Goal: Navigation & Orientation: Find specific page/section

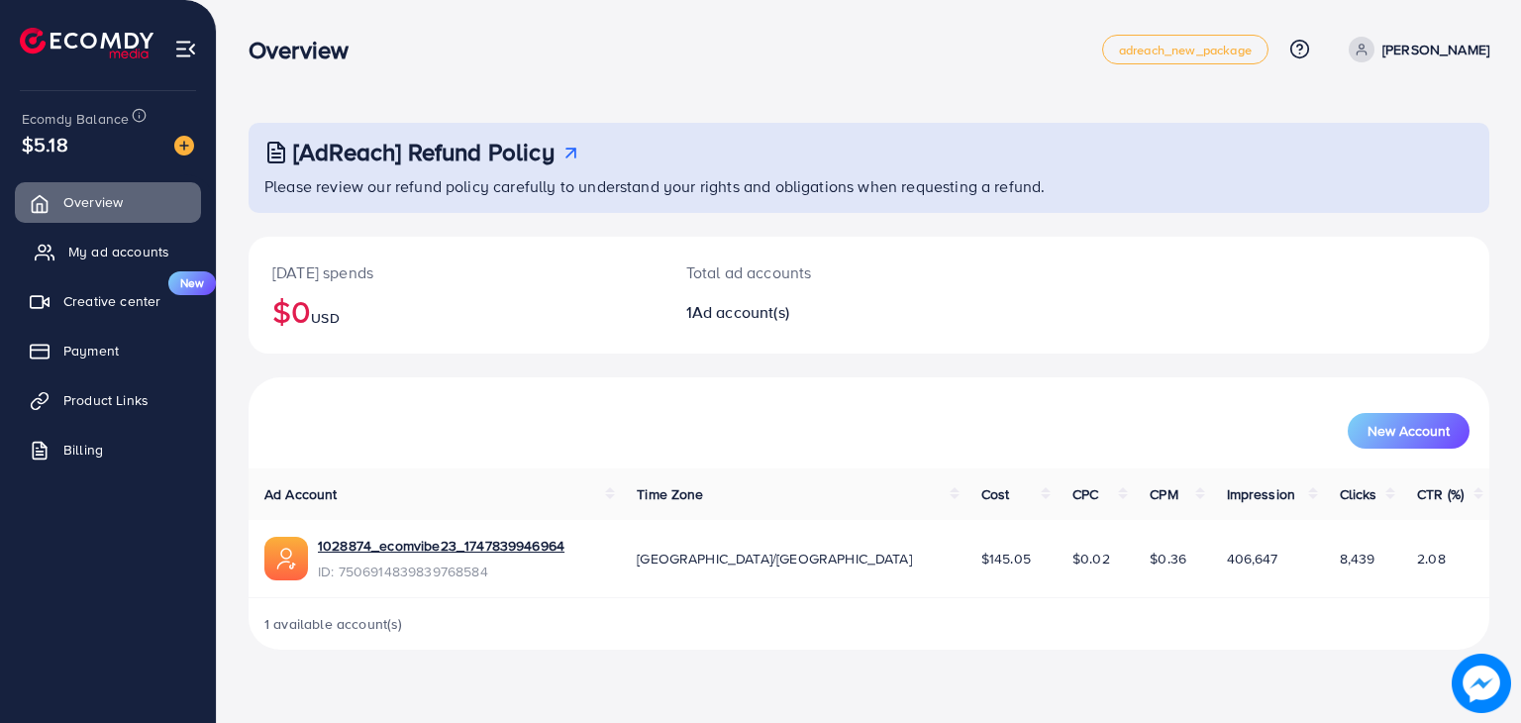
click at [60, 258] on link "My ad accounts" at bounding box center [108, 252] width 186 height 40
click at [61, 253] on link "My ad accounts" at bounding box center [108, 252] width 186 height 40
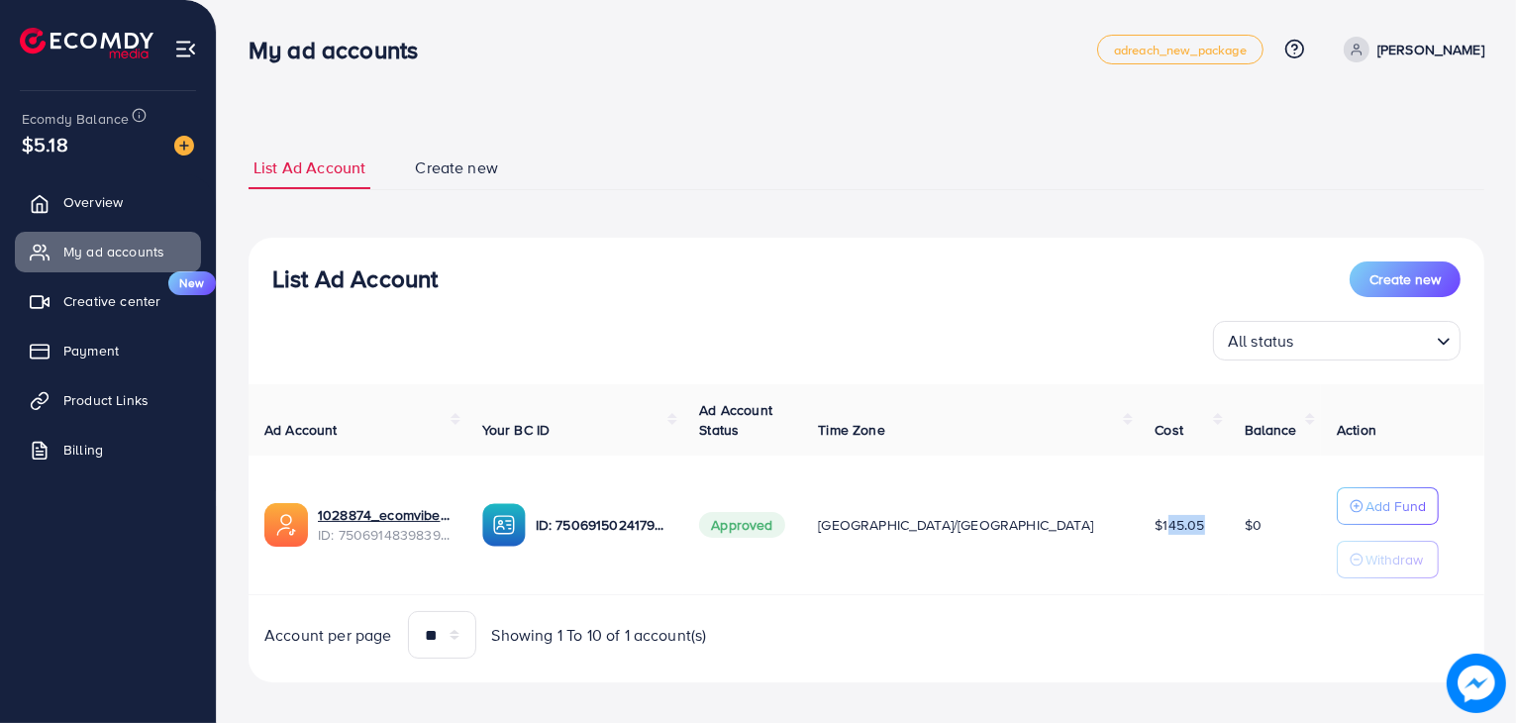
drag, startPoint x: 1082, startPoint y: 521, endPoint x: 1110, endPoint y: 532, distance: 29.8
click at [1155, 532] on span "$145.05" at bounding box center [1180, 525] width 50 height 20
click at [1111, 606] on div "Ad Account Your BC ID Ad Account Status Time Zone Cost Balance Action 1028874_e…" at bounding box center [867, 521] width 1236 height 275
click at [1406, 37] on link "[PERSON_NAME]" at bounding box center [1410, 50] width 149 height 26
click at [903, 151] on ul "List Ad Account Create new" at bounding box center [867, 169] width 1236 height 44
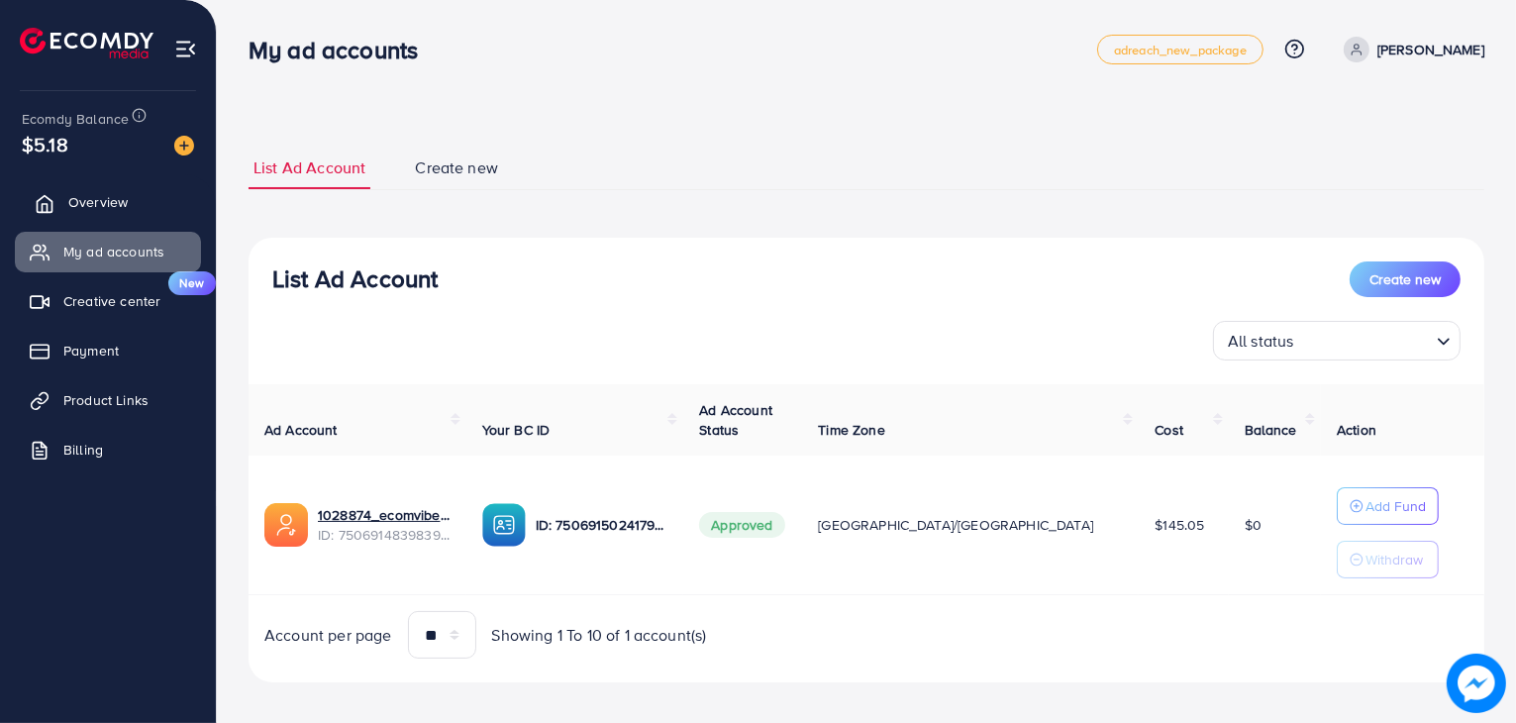
click at [63, 203] on link "Overview" at bounding box center [108, 202] width 186 height 40
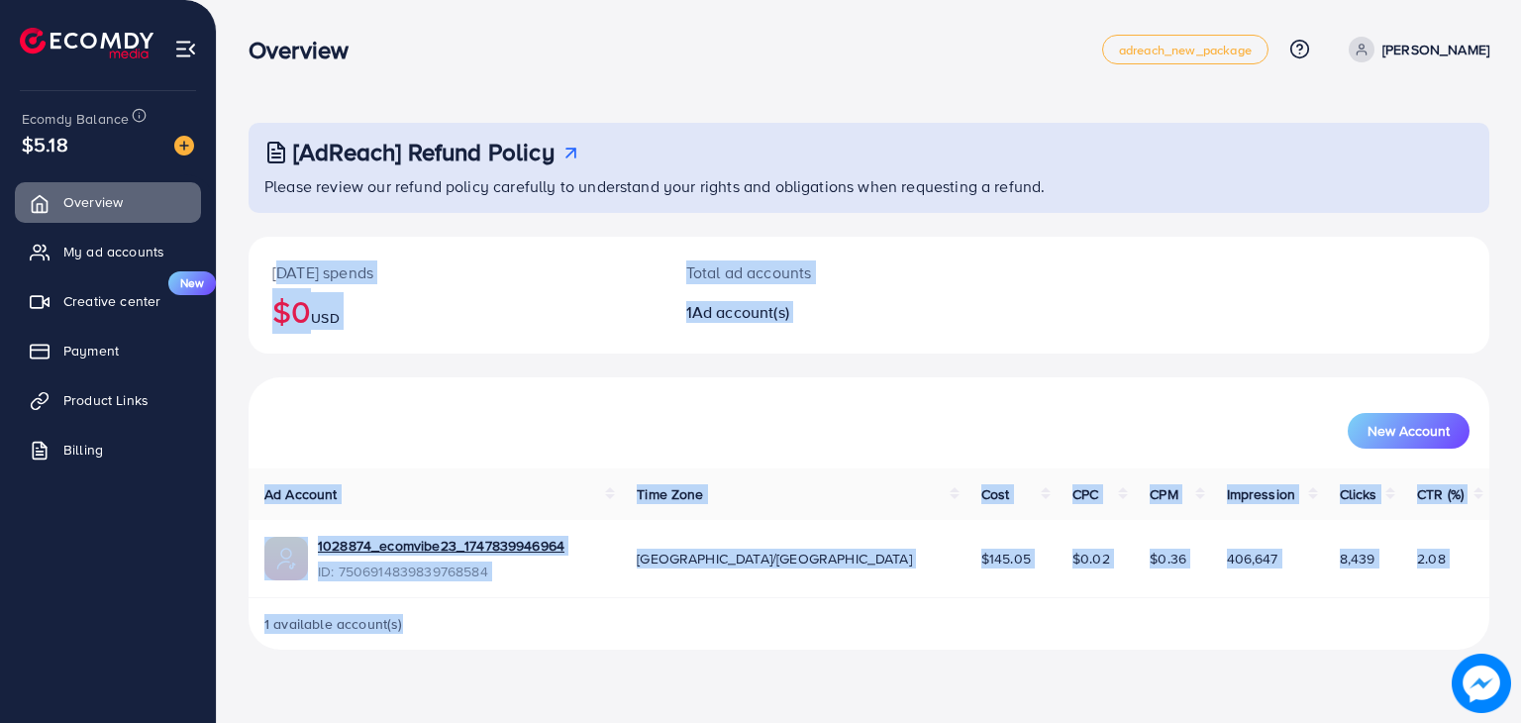
drag, startPoint x: 273, startPoint y: 258, endPoint x: 1473, endPoint y: 603, distance: 1247.8
click at [1473, 608] on div "[DATE] spends $0 USD Total ad accounts 1 Ad account(s) New Account Ad Account T…" at bounding box center [869, 444] width 1241 height 414
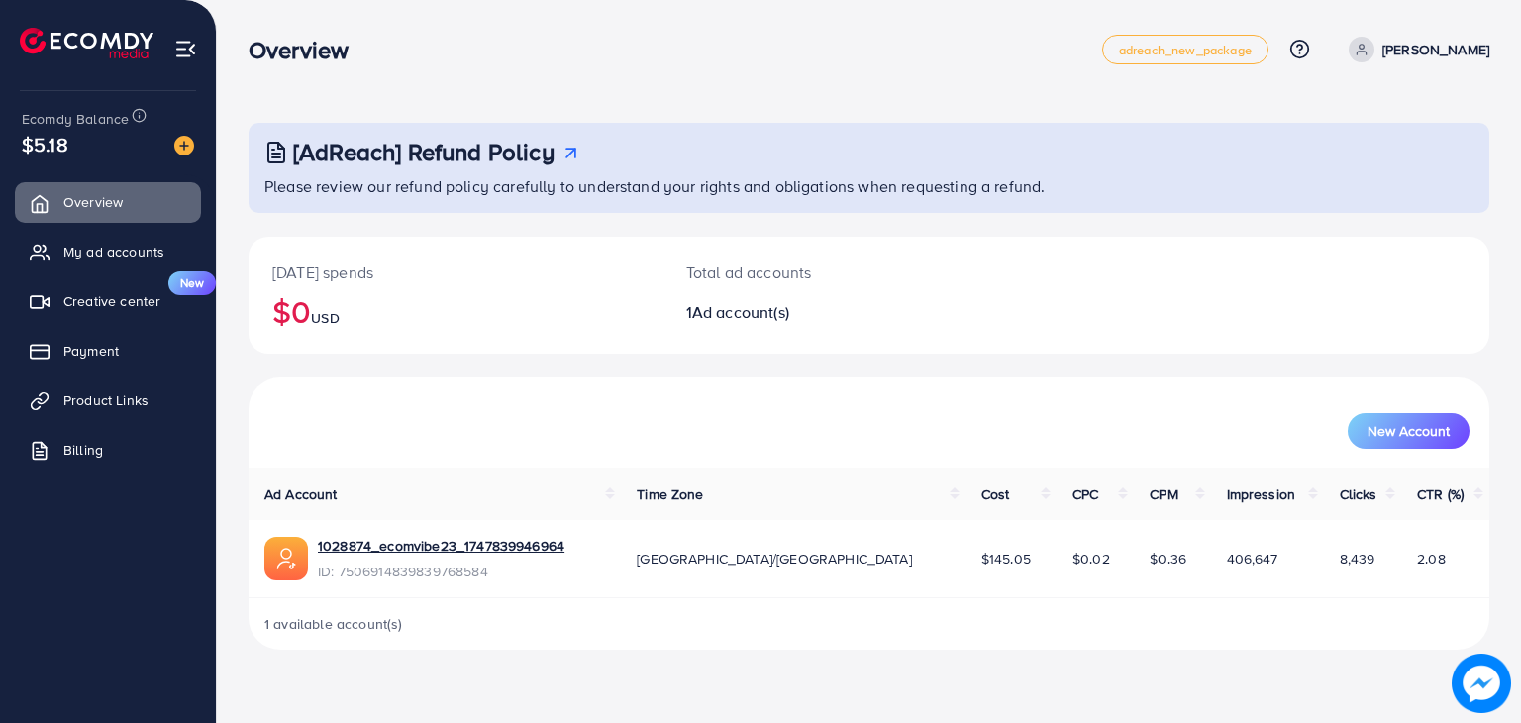
drag, startPoint x: 566, startPoint y: 49, endPoint x: 552, endPoint y: 51, distance: 15.0
click at [564, 49] on div "Overview" at bounding box center [676, 50] width 854 height 29
drag, startPoint x: 250, startPoint y: 19, endPoint x: 1105, endPoint y: 435, distance: 951.3
click at [1105, 480] on div "[AdReach] Refund Policy Please review our refund policy carefully to understand…" at bounding box center [869, 340] width 1304 height 681
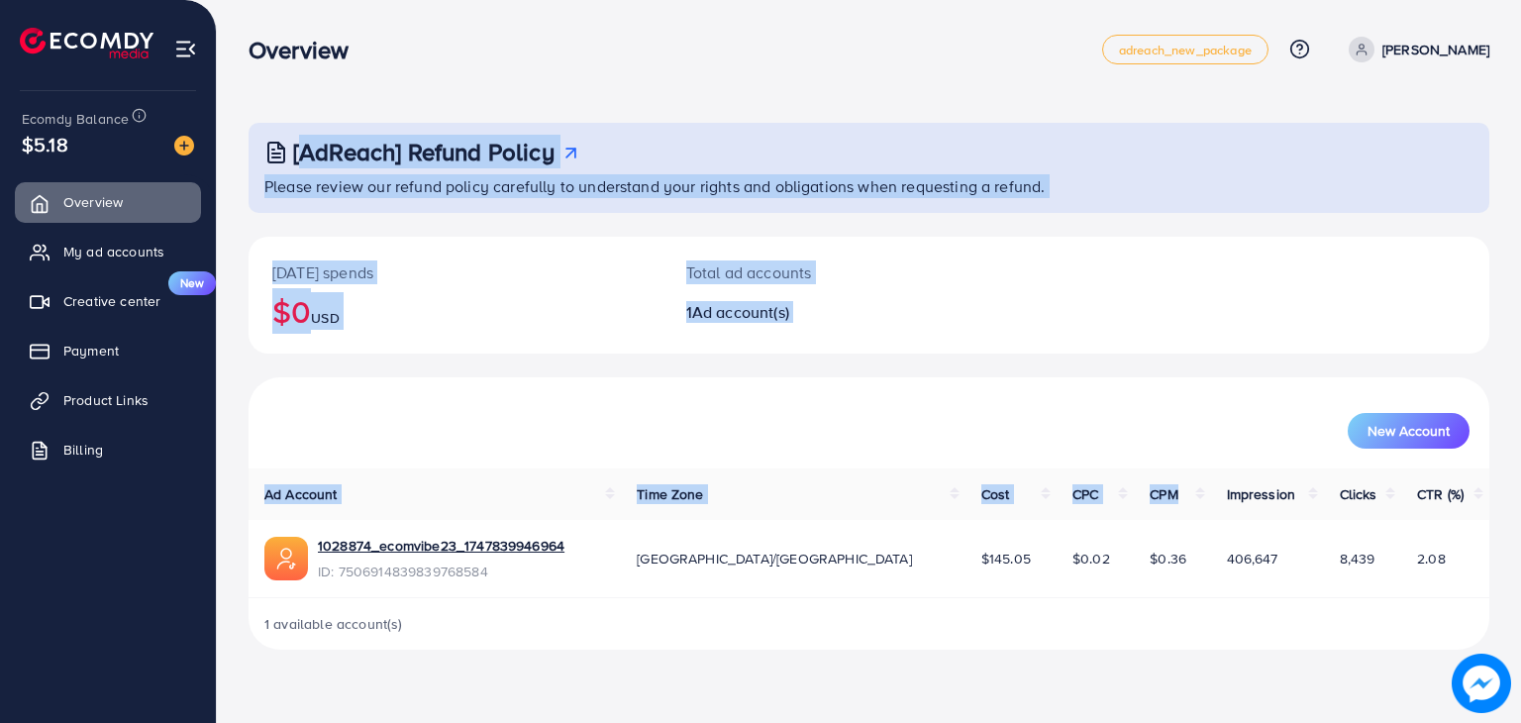
click at [1113, 415] on div "New Account" at bounding box center [868, 431] width 1201 height 36
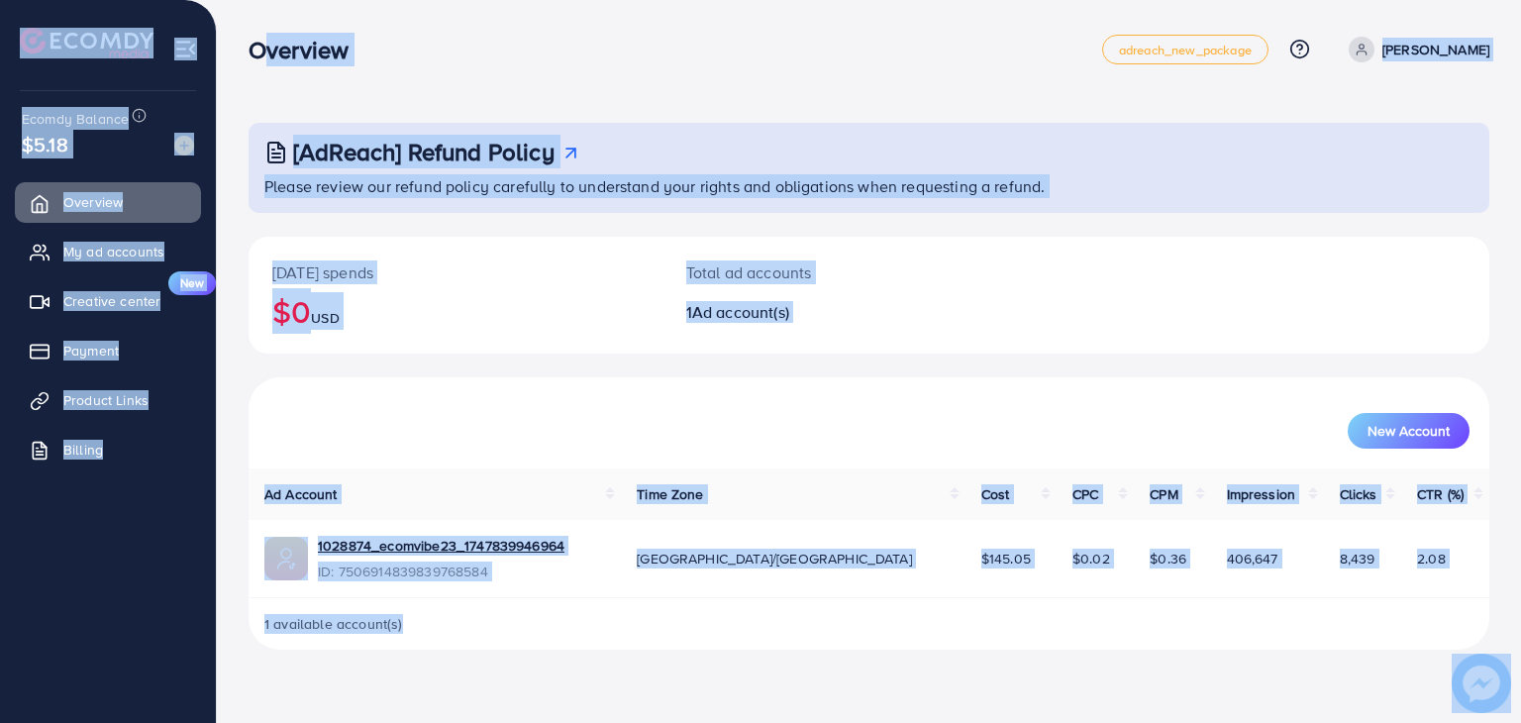
drag, startPoint x: 254, startPoint y: 39, endPoint x: 1398, endPoint y: 685, distance: 1314.8
click at [1423, 722] on html "Overview adreach_new_package Help Center Contact Support Plans and Pricing Term…" at bounding box center [760, 361] width 1521 height 723
click at [1121, 298] on div "[DATE] spends $0 USD Total ad accounts 1 Ad account(s)" at bounding box center [869, 295] width 1241 height 117
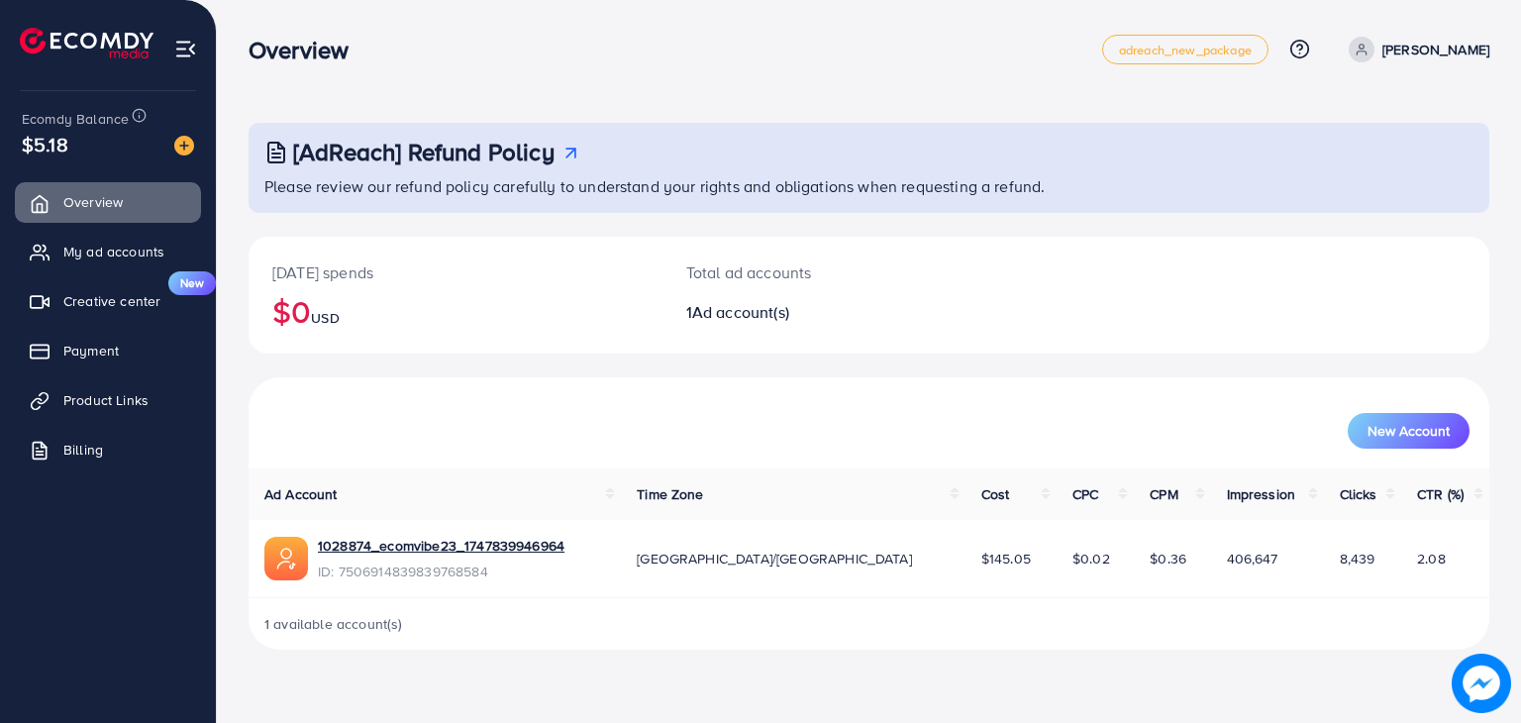
drag, startPoint x: 1084, startPoint y: 255, endPoint x: 948, endPoint y: 278, distance: 138.7
click at [948, 278] on p "Total ad accounts" at bounding box center [817, 272] width 262 height 24
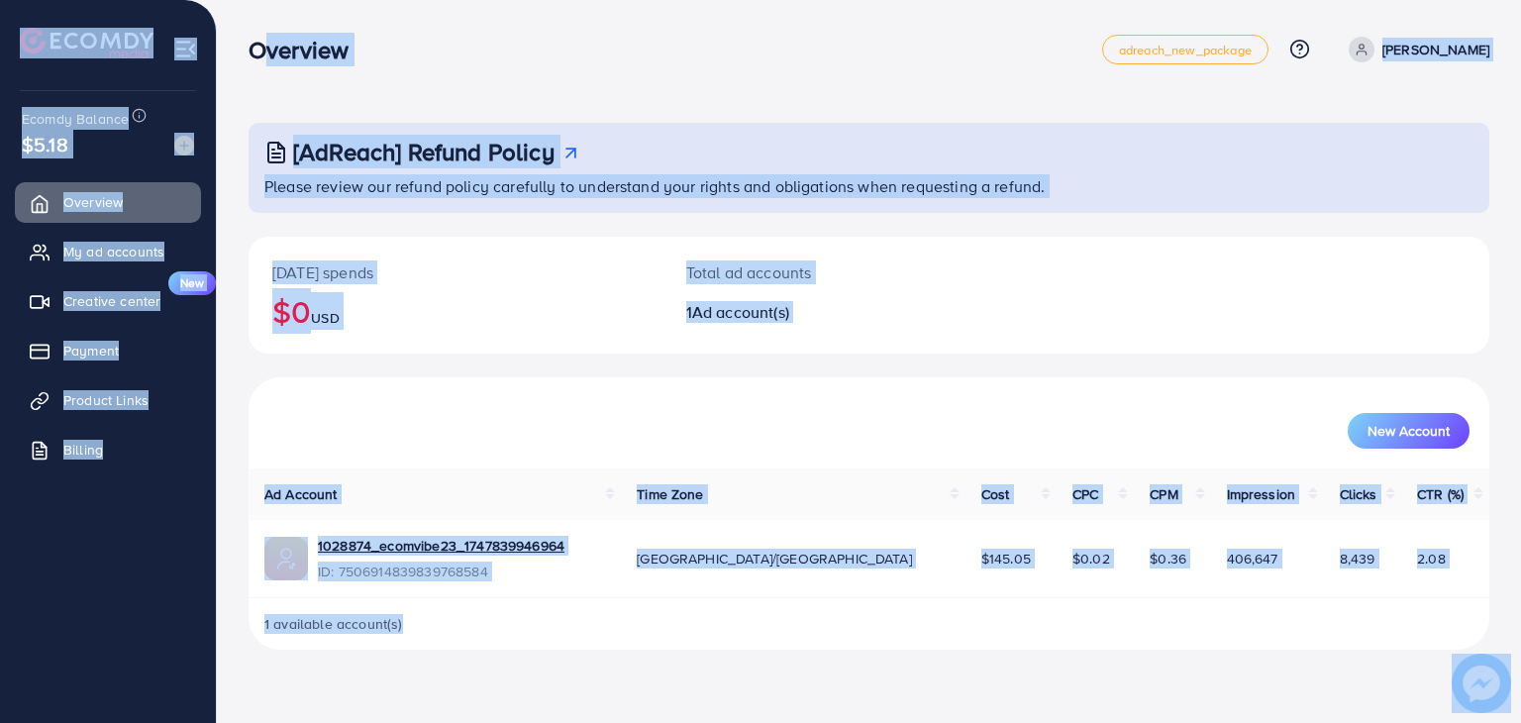
drag, startPoint x: 242, startPoint y: 39, endPoint x: 1245, endPoint y: 613, distance: 1155.9
click at [1279, 655] on div "Overview adreach_new_package Help Center Contact Support Plans and Pricing Term…" at bounding box center [760, 340] width 1521 height 681
click at [977, 304] on div "[DATE] spends $0 USD Total ad accounts 1 Ad account(s)" at bounding box center [869, 295] width 1241 height 117
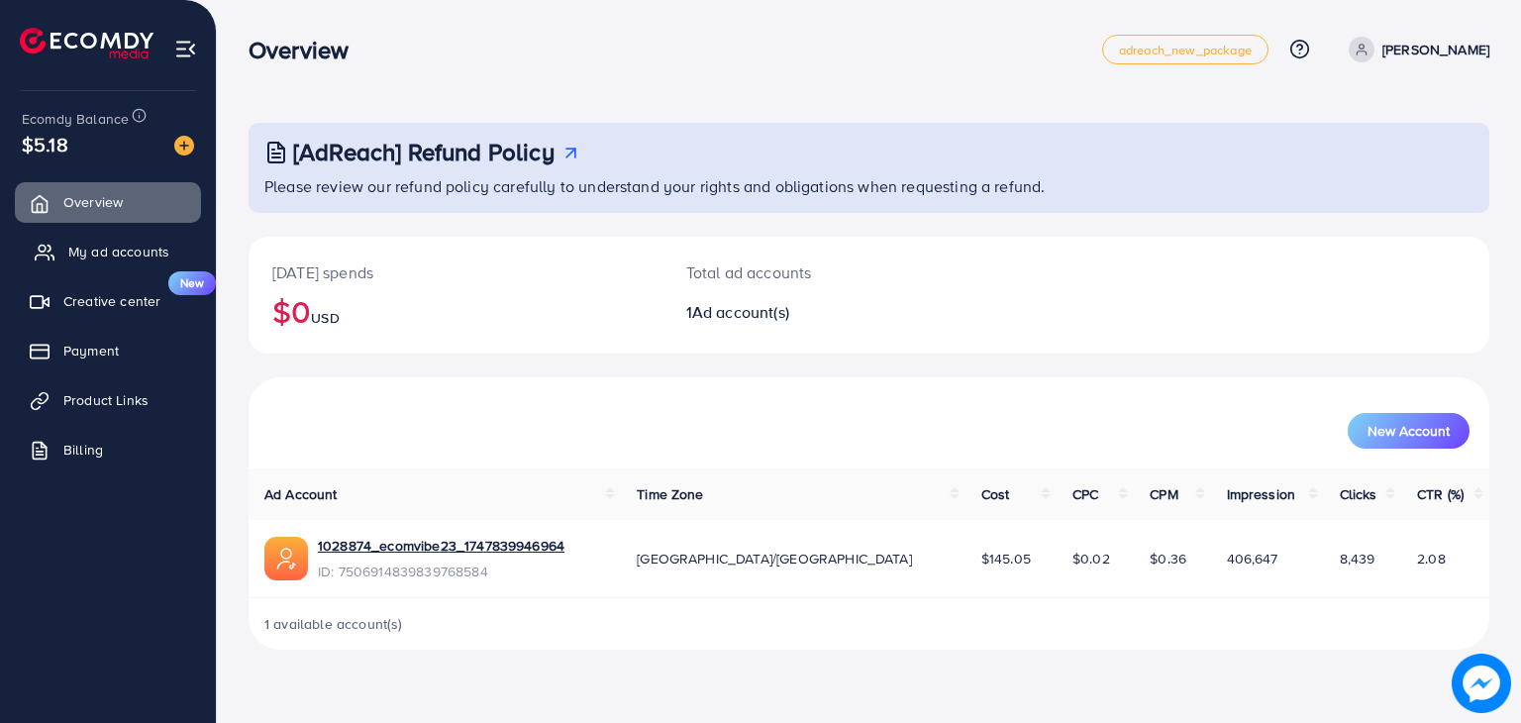
click at [170, 247] on link "My ad accounts" at bounding box center [108, 252] width 186 height 40
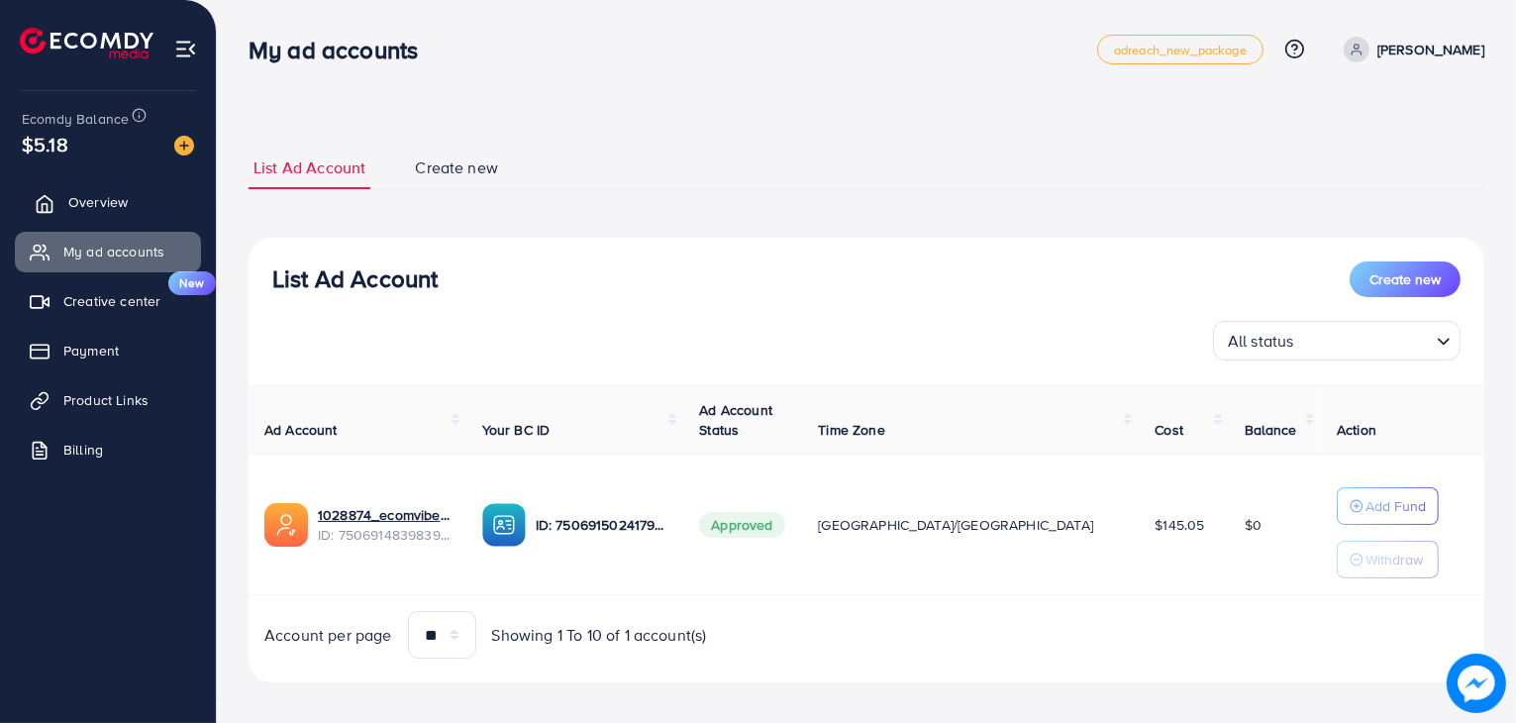
click at [141, 202] on link "Overview" at bounding box center [108, 202] width 186 height 40
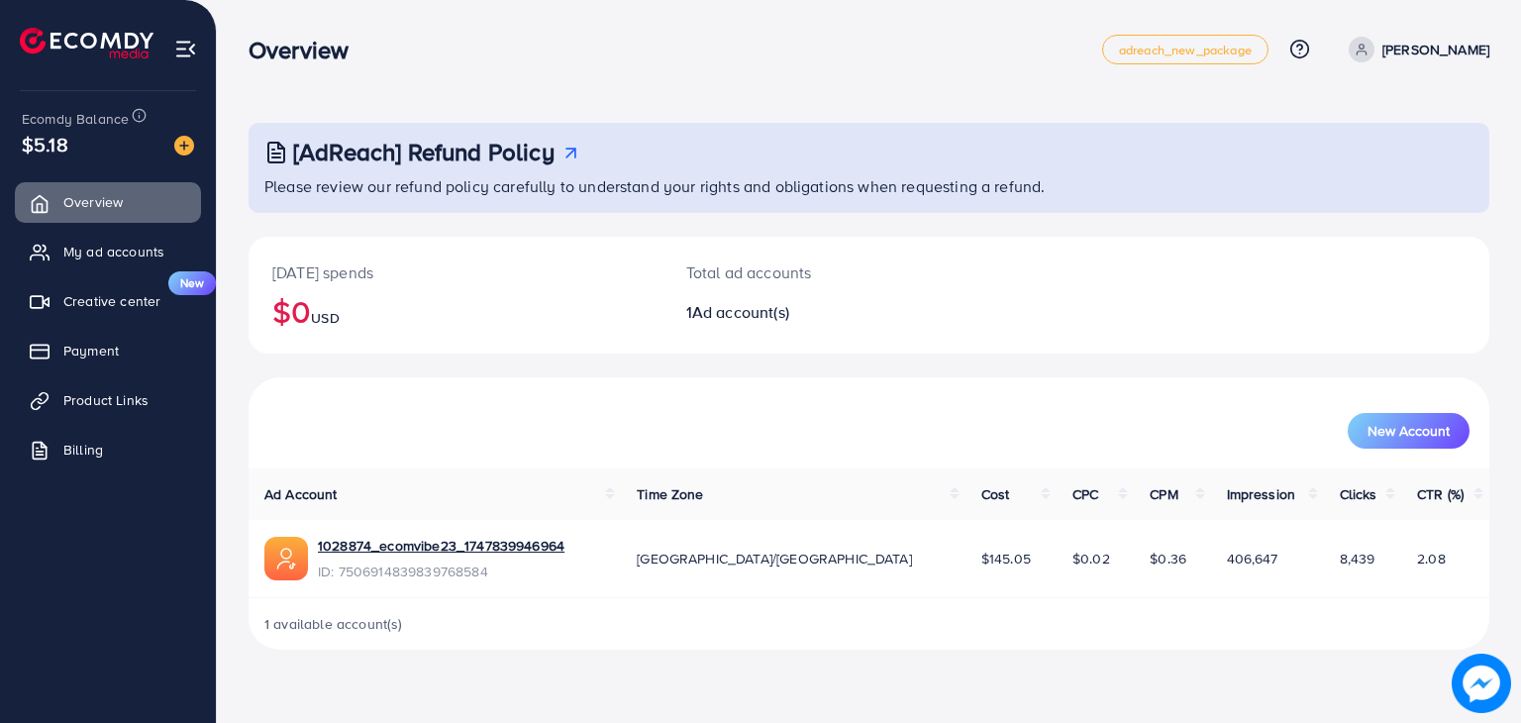
click at [1463, 41] on p "[PERSON_NAME]" at bounding box center [1435, 50] width 107 height 24
click at [715, 25] on div "Overview adreach_new_package Help Center Contact Support Plans and Pricing Term…" at bounding box center [869, 49] width 1241 height 55
click at [180, 44] on img at bounding box center [185, 49] width 23 height 23
